Goal: Task Accomplishment & Management: Manage account settings

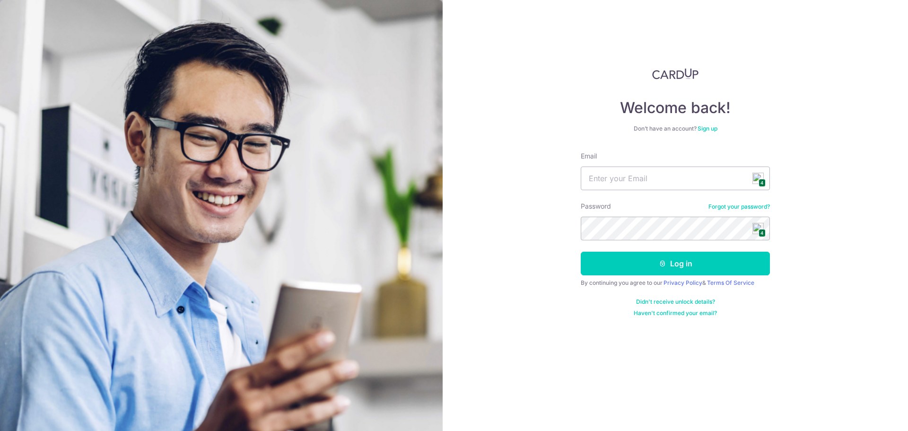
click at [760, 181] on span "4" at bounding box center [761, 183] width 7 height 8
type input "[PERSON_NAME][EMAIL_ADDRESS][DOMAIN_NAME]"
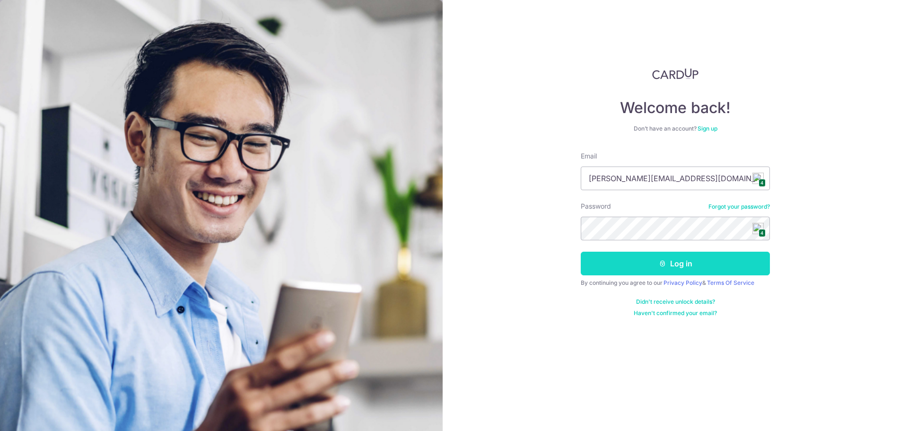
drag, startPoint x: 698, startPoint y: 270, endPoint x: 717, endPoint y: 263, distance: 20.5
click at [699, 269] on button "Log in" at bounding box center [674, 263] width 189 height 24
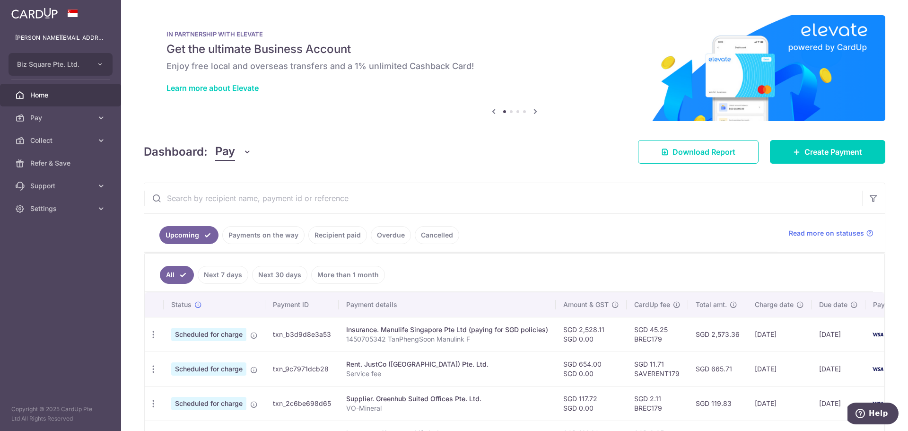
click at [434, 234] on link "Cancelled" at bounding box center [437, 235] width 44 height 18
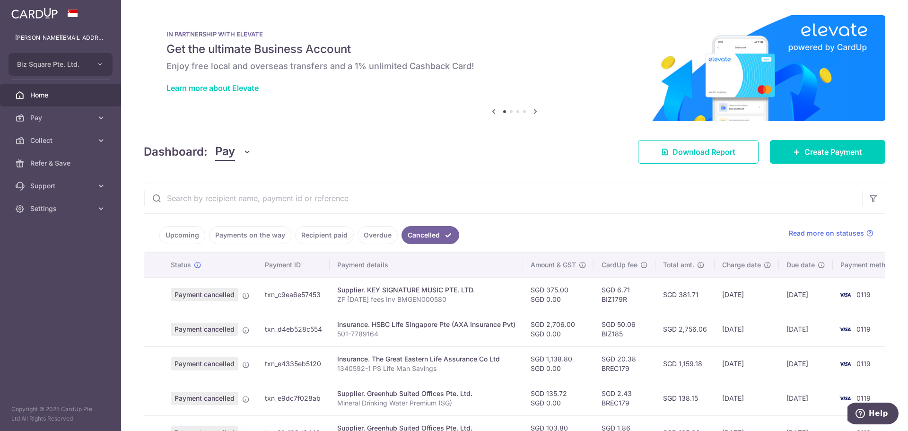
scroll to position [236, 0]
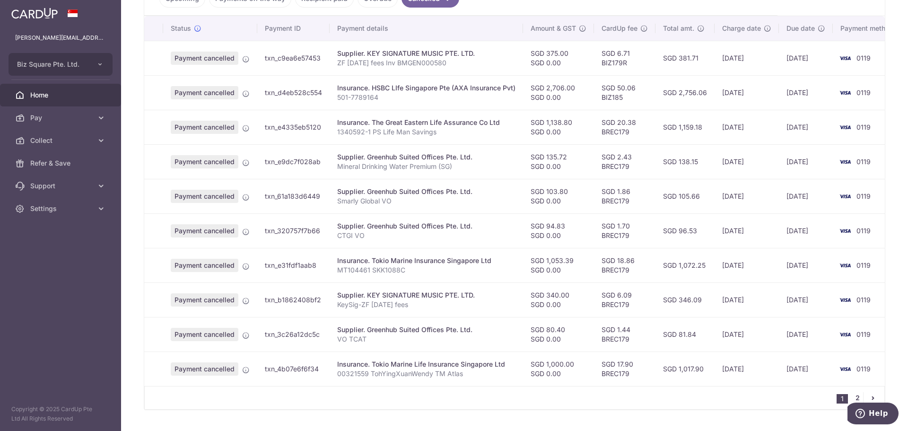
click at [851, 400] on link "2" at bounding box center [856, 397] width 11 height 11
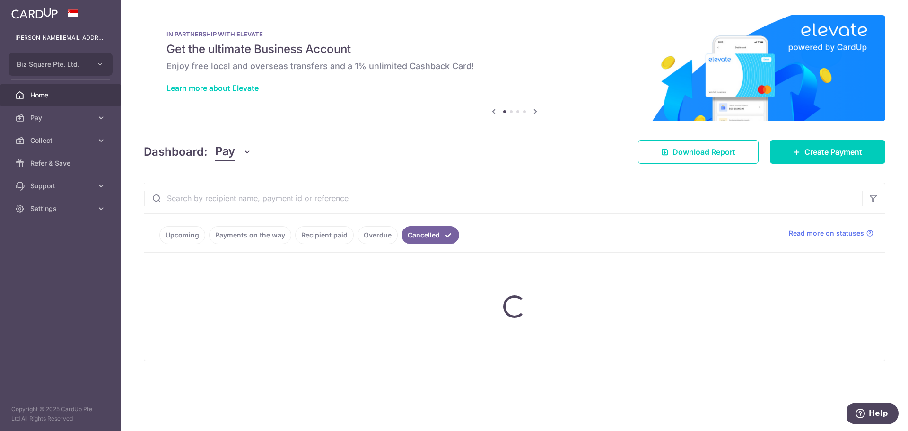
scroll to position [0, 0]
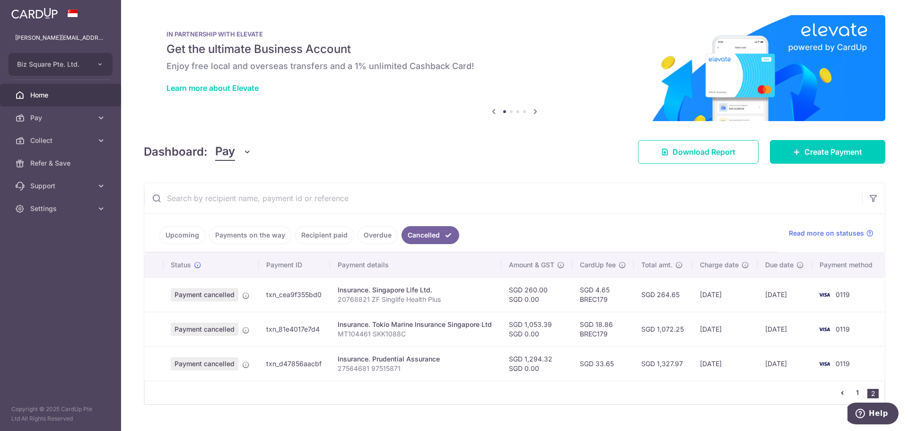
click at [853, 389] on link "1" at bounding box center [856, 392] width 11 height 11
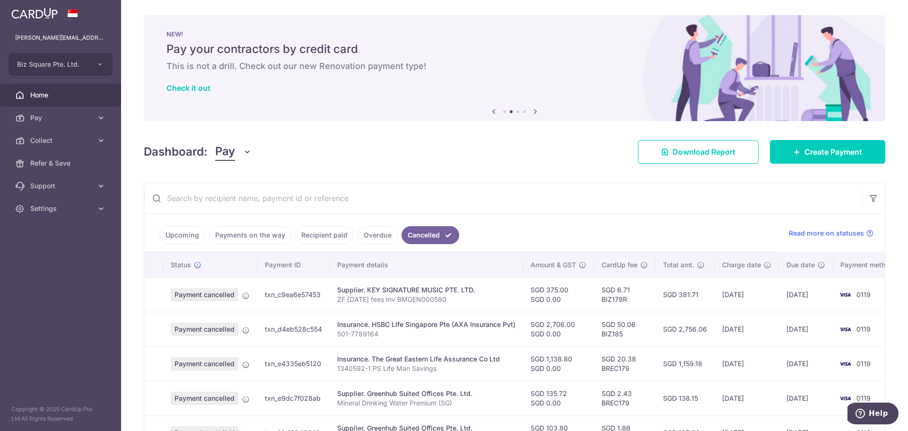
click at [171, 233] on link "Upcoming" at bounding box center [182, 235] width 46 height 18
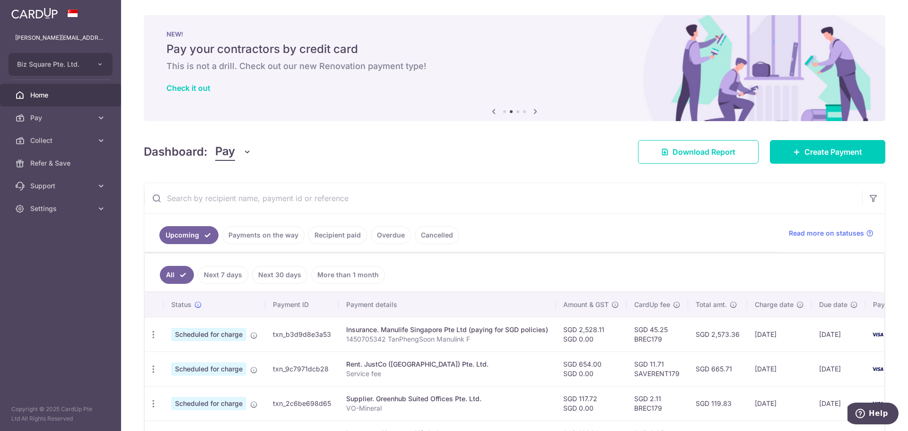
click at [276, 229] on link "Payments on the way" at bounding box center [263, 235] width 82 height 18
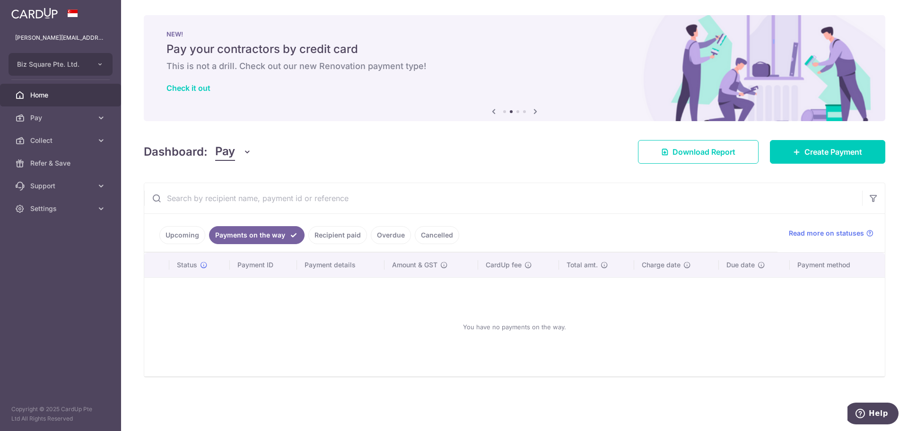
click at [337, 230] on link "Recipient paid" at bounding box center [337, 235] width 59 height 18
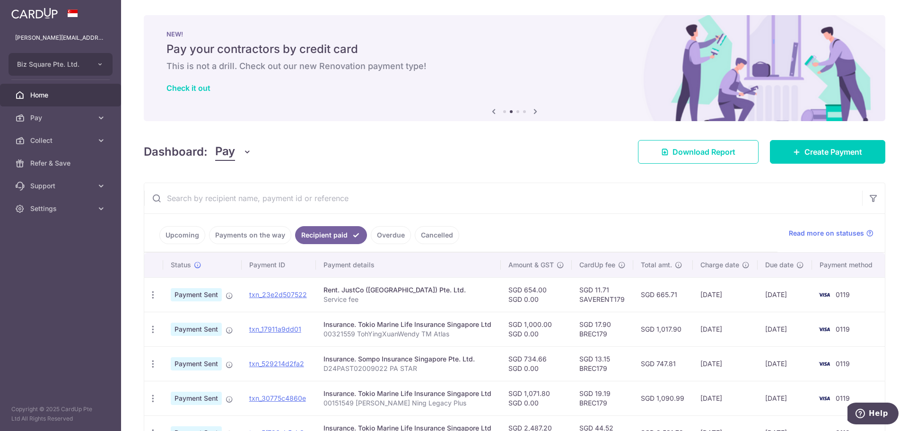
click at [177, 236] on link "Upcoming" at bounding box center [182, 235] width 46 height 18
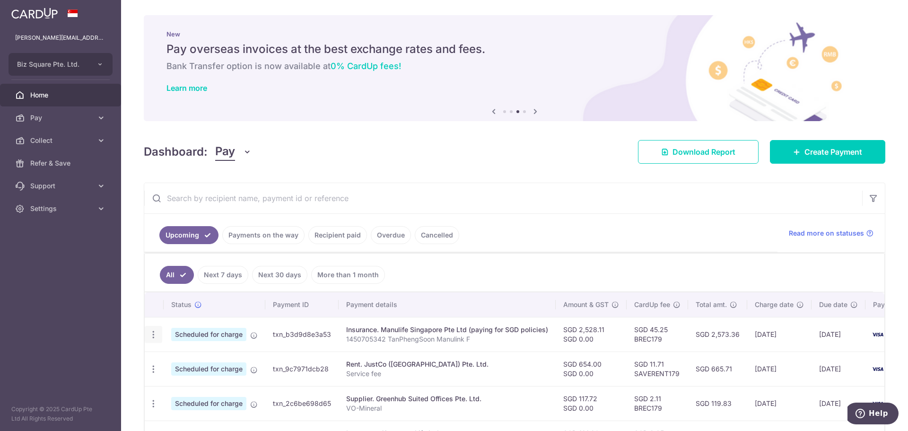
click at [155, 337] on icon "button" at bounding box center [153, 334] width 10 height 10
click at [562, 192] on input "text" at bounding box center [503, 198] width 718 height 30
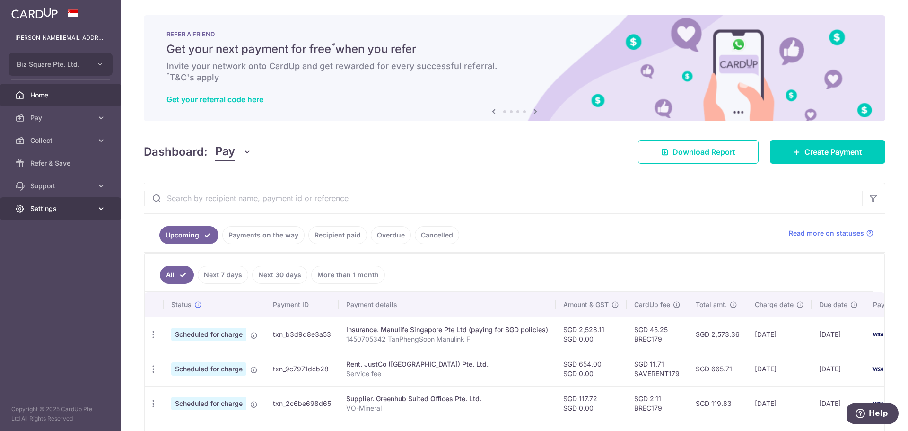
click at [91, 207] on span "Settings" at bounding box center [61, 208] width 62 height 9
drag, startPoint x: 38, startPoint y: 256, endPoint x: 230, endPoint y: 233, distance: 192.8
click at [38, 255] on span "Logout" at bounding box center [61, 253] width 62 height 9
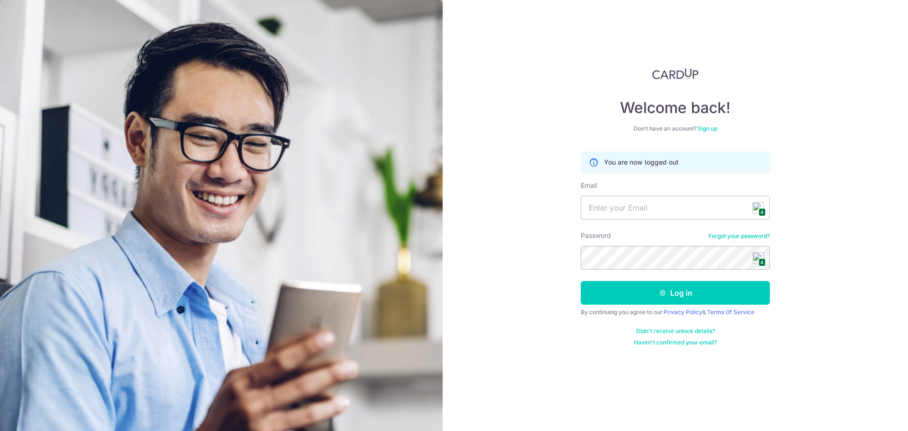
click at [761, 212] on span "4" at bounding box center [761, 212] width 7 height 8
type input "wendy.toh@outlook.com"
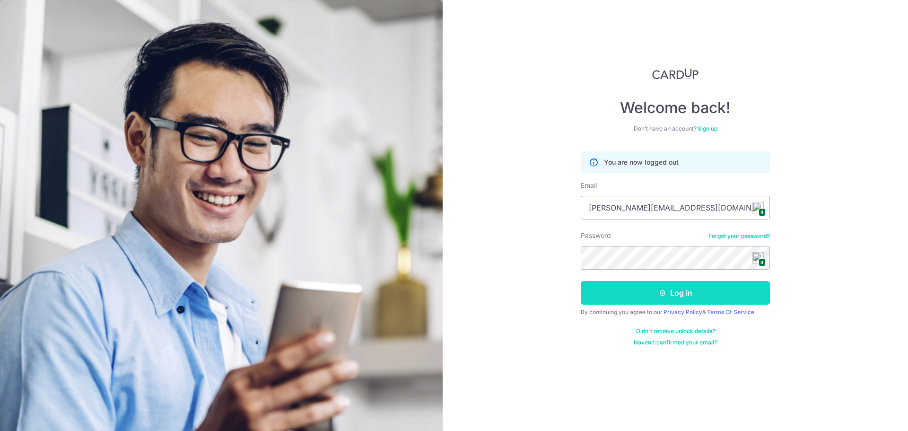
click at [716, 289] on button "Log in" at bounding box center [674, 293] width 189 height 24
